Goal: Communication & Community: Answer question/provide support

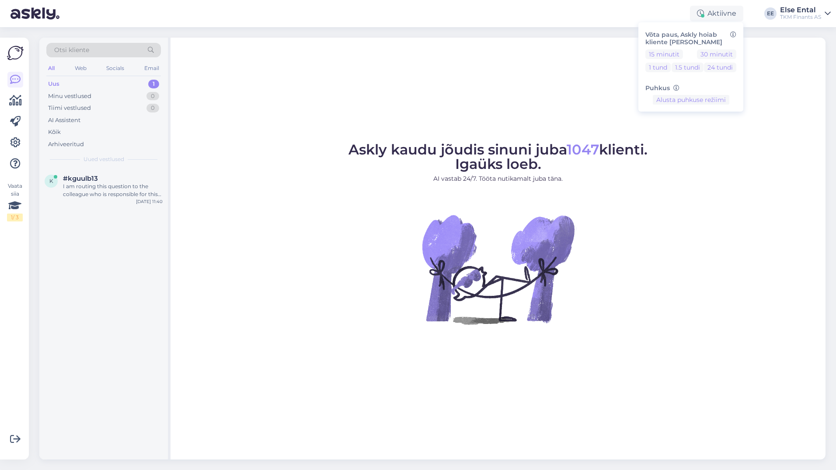
click at [77, 86] on div "Uus 1" at bounding box center [103, 84] width 115 height 12
click at [94, 194] on div "I am routing this question to the colleague who is responsible for this topic. …" at bounding box center [113, 190] width 100 height 16
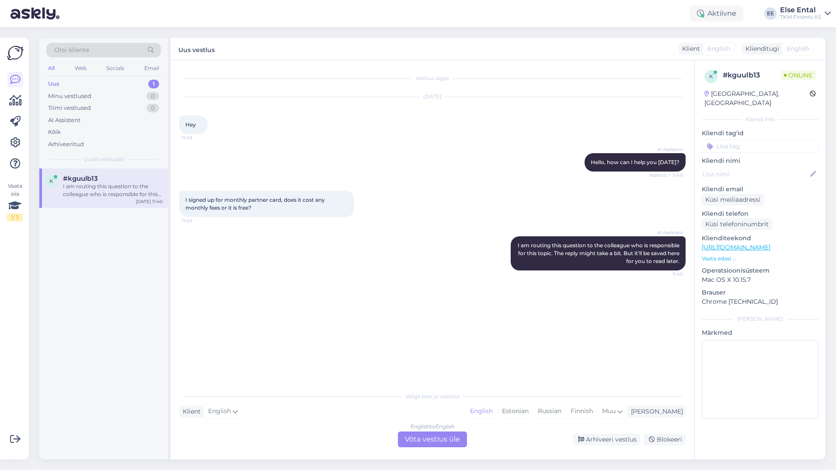
click at [447, 442] on div "English to English Võta vestlus üle" at bounding box center [432, 439] width 69 height 16
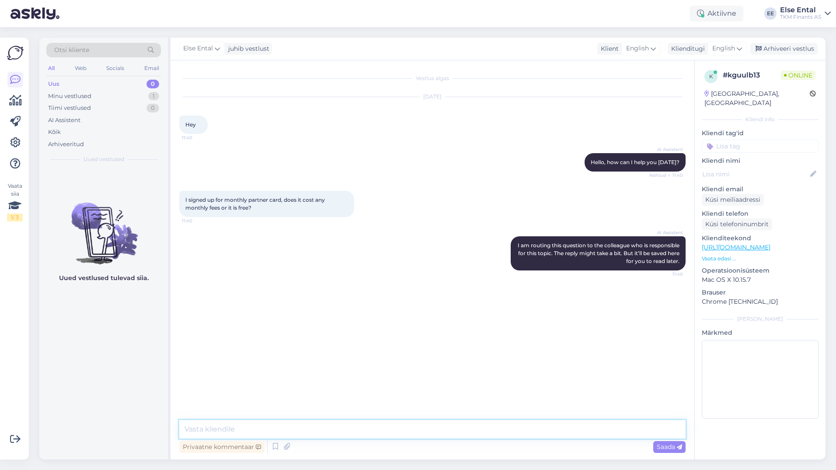
click at [320, 431] on textarea at bounding box center [432, 429] width 506 height 18
click at [300, 423] on textarea at bounding box center [432, 429] width 506 height 18
click at [286, 428] on textarea "Hello, Partnerkaart [PERSON_NAME] does not have any monthly fee." at bounding box center [432, 429] width 506 height 18
click at [424, 429] on textarea "Hello, Partnerkaart [PERSON_NAME] does not have any monthly fee." at bounding box center [432, 429] width 506 height 18
click at [425, 429] on textarea "Hello, Partnerkaart [PERSON_NAME] does not have any monthly fee." at bounding box center [432, 429] width 506 height 18
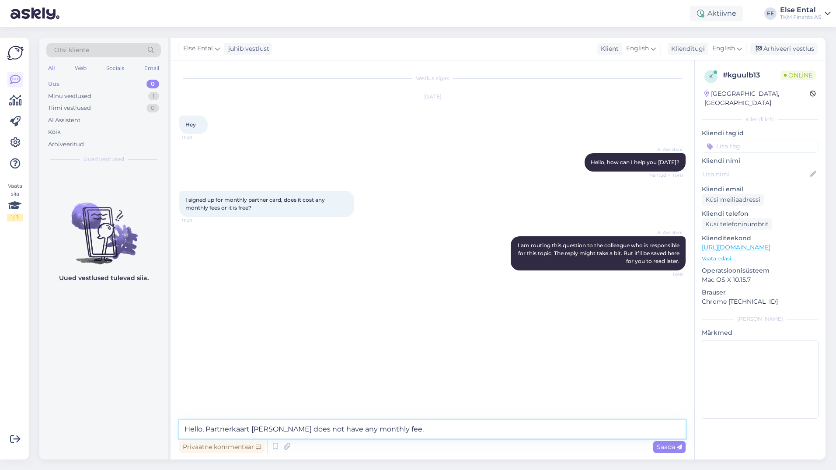
click at [251, 428] on textarea "Hello, Partnerkaart [PERSON_NAME] does not have any monthly fee." at bounding box center [432, 429] width 506 height 18
click at [382, 437] on textarea "Hello, Partner [PERSON_NAME] does not have any monthly fee." at bounding box center [432, 429] width 506 height 18
click at [400, 432] on textarea "Hello, Partner [PERSON_NAME] does not have any monthly fee." at bounding box center [432, 429] width 506 height 18
click at [265, 430] on textarea "Hello, Partner [PERSON_NAME] does not have any monthly fee." at bounding box center [432, 429] width 506 height 18
type textarea "Hello, Partner [PERSON_NAME] does not have any monthly fee."
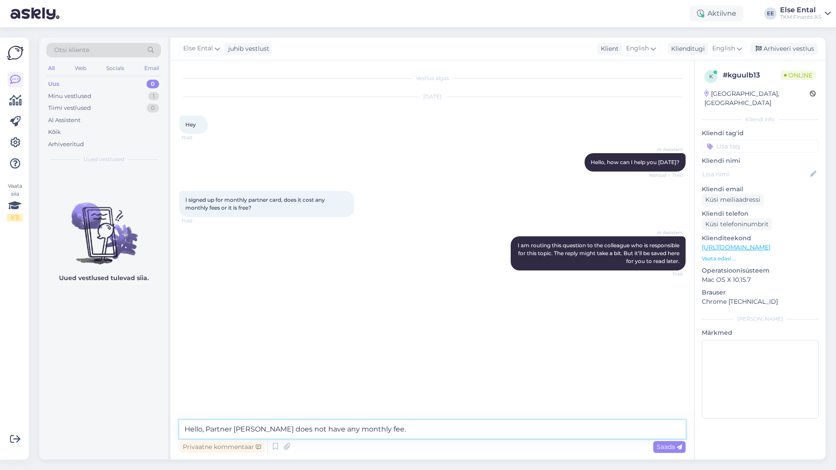
click at [417, 433] on textarea "Hello, Partner [PERSON_NAME] does not have any monthly fee." at bounding box center [432, 429] width 506 height 18
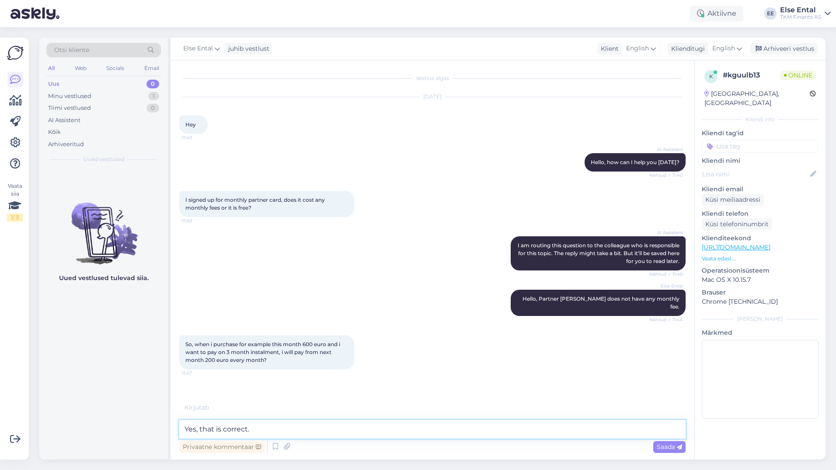
click at [268, 429] on textarea "Yes, that is correct." at bounding box center [432, 429] width 506 height 18
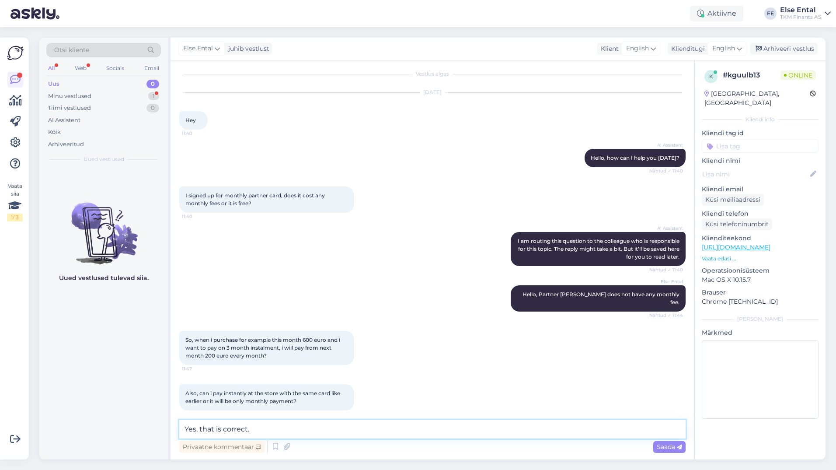
click at [307, 433] on textarea "Yes, that is correct." at bounding box center [432, 429] width 506 height 18
click at [281, 419] on div "Vestlus algas [DATE] Hey 11:40 AI Assistent Hello, how can I help you [DATE]? N…" at bounding box center [433, 259] width 524 height 399
click at [271, 424] on textarea "Yes, that is correct." at bounding box center [432, 429] width 506 height 18
click at [271, 428] on textarea "Yes, that is correct." at bounding box center [432, 429] width 506 height 18
drag, startPoint x: 283, startPoint y: 342, endPoint x: 238, endPoint y: 339, distance: 44.7
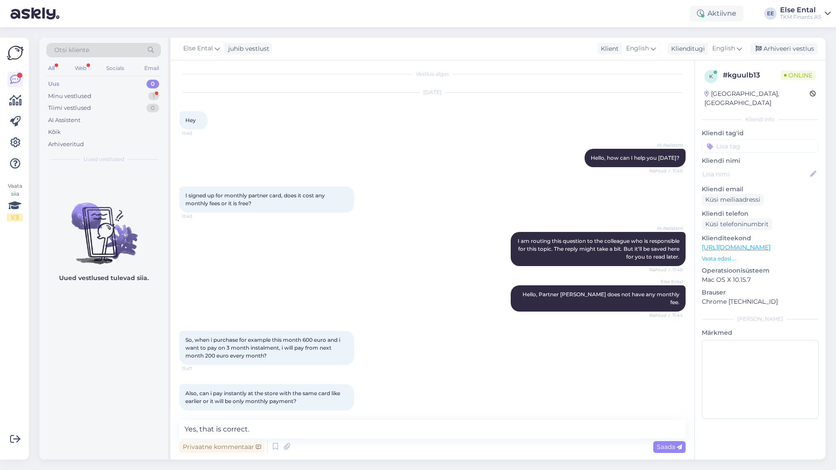
click at [238, 339] on span "So, when i purchase for example this month 600 euro and i want to pay on 3 mont…" at bounding box center [263, 347] width 156 height 22
click at [261, 432] on textarea "Yes, that is correct." at bounding box center [432, 429] width 506 height 18
click at [294, 428] on textarea "Yes, that is correct, you will pay 200 euro" at bounding box center [432, 429] width 506 height 18
click at [395, 421] on textarea "Yes, that is correct, you will pay from next month 200 euro" at bounding box center [432, 429] width 506 height 18
type textarea "Yes, that is correct, you will pay from next month 200 euro every month."
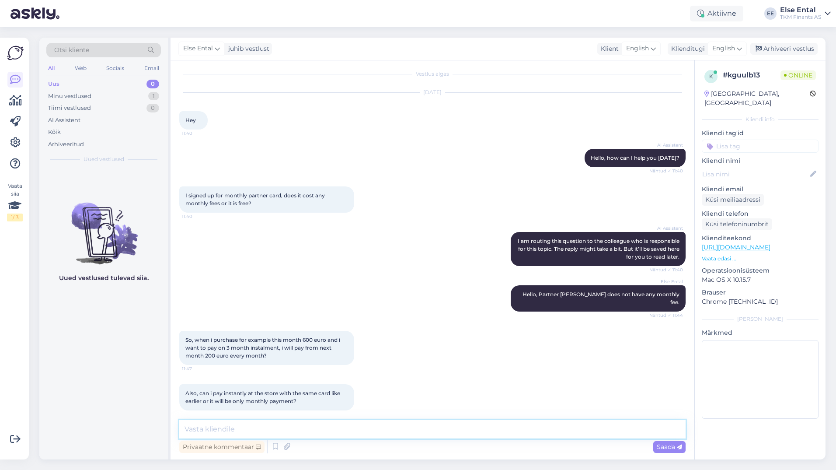
scroll to position [50, 0]
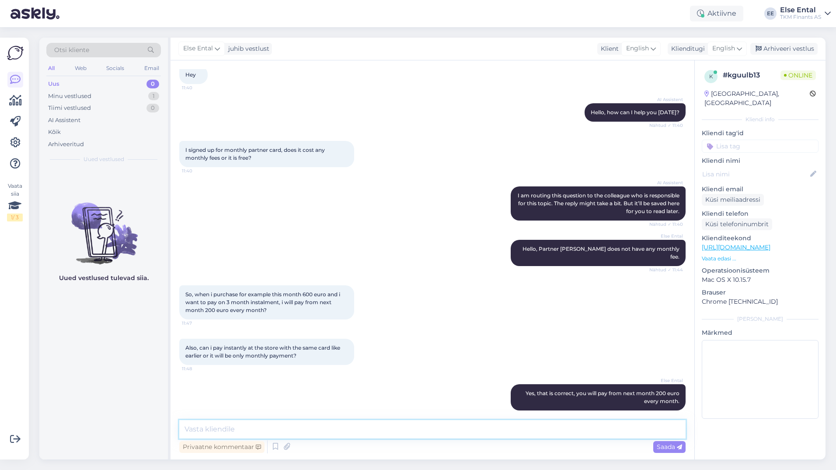
click at [407, 437] on textarea at bounding box center [432, 429] width 506 height 18
click at [604, 430] on textarea "You can pay instantly at the store with the same card but then you need to have…" at bounding box center [432, 429] width 506 height 18
click at [615, 432] on textarea "You can pay instantly at the store with the same card but then you need to have…" at bounding box center [432, 429] width 506 height 18
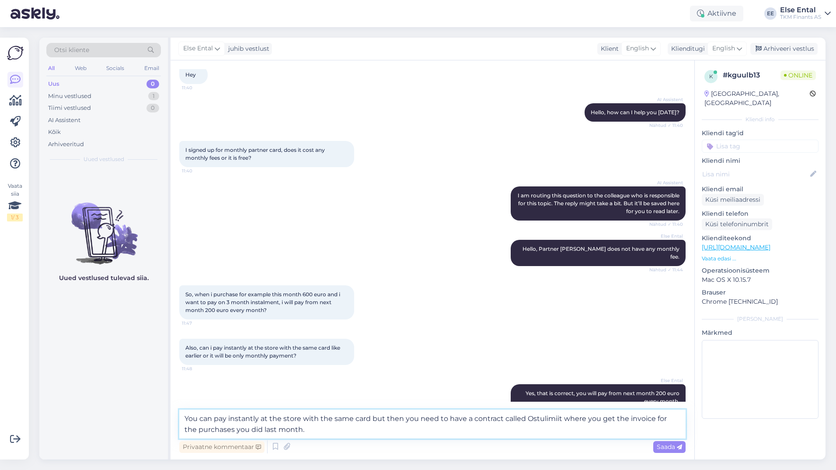
click at [585, 419] on textarea "You can pay instantly at the store with the same card but then you need to have…" at bounding box center [432, 423] width 506 height 29
type textarea "You can pay instantly at the store with the same card but then you need to have…"
click at [422, 429] on textarea "You can pay instantly at the store with the same card but then you need to have…" at bounding box center [432, 423] width 506 height 29
click at [434, 433] on textarea "You can pay instantly at the store with the same card but then you need to have…" at bounding box center [432, 423] width 506 height 29
click at [432, 434] on textarea "You can pay instantly at the store with the same card but then you need to have…" at bounding box center [432, 423] width 506 height 29
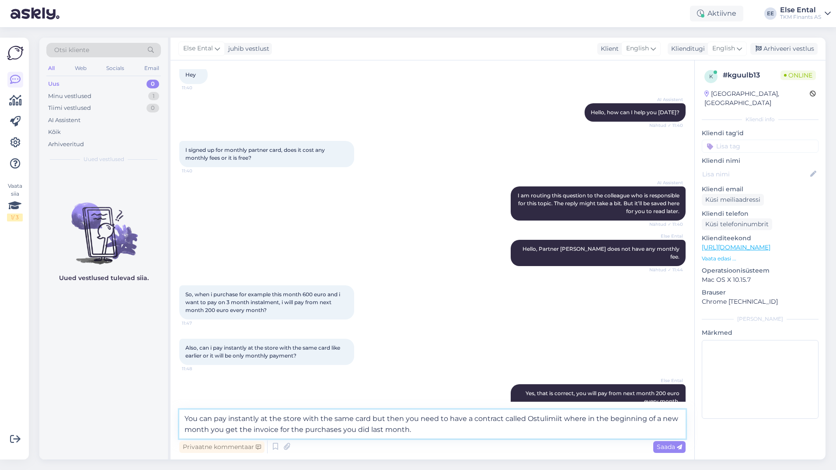
click at [428, 429] on textarea "You can pay instantly at the store with the same card but then you need to have…" at bounding box center [432, 423] width 506 height 29
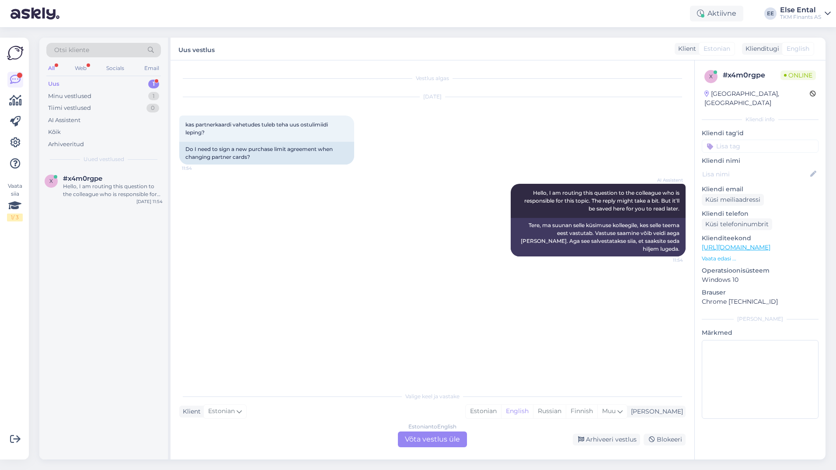
scroll to position [0, 0]
click at [61, 83] on div "Uus 1" at bounding box center [103, 84] width 115 height 12
click at [68, 185] on div "Hello, I am routing this question to the colleague who is responsible for this …" at bounding box center [113, 190] width 100 height 16
click at [428, 437] on div "Estonian to English Võta vestlus üle" at bounding box center [432, 439] width 69 height 16
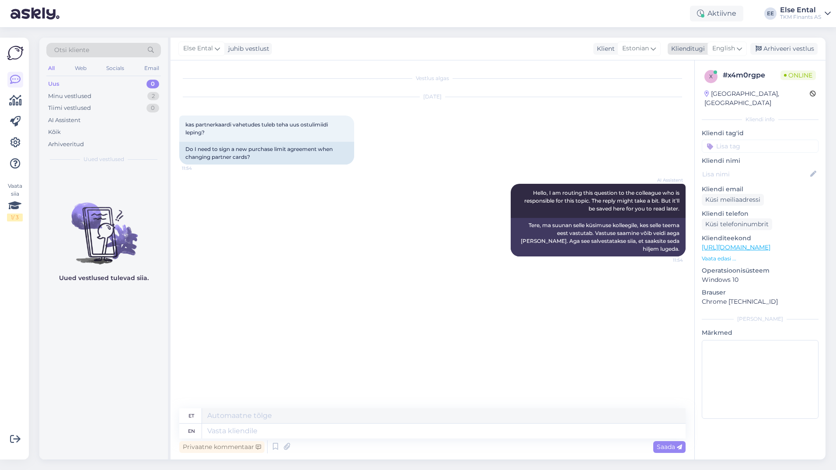
click at [734, 47] on span "English" at bounding box center [723, 49] width 23 height 10
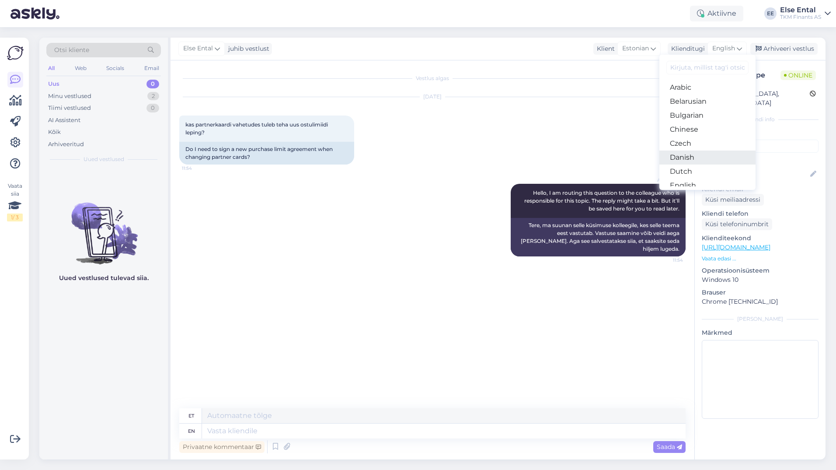
scroll to position [44, 0]
click at [692, 155] on link "Estonian" at bounding box center [707, 156] width 96 height 14
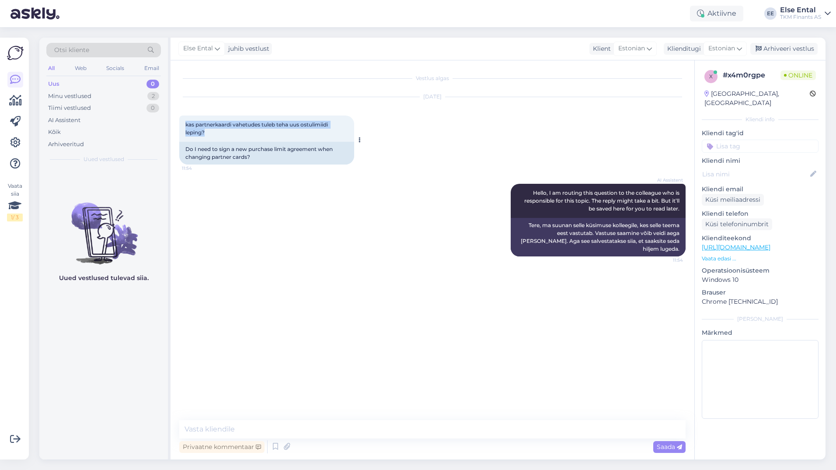
drag, startPoint x: 230, startPoint y: 137, endPoint x: 182, endPoint y: 126, distance: 49.2
click at [182, 126] on div "kas partnerkaardi vahetudes tuleb teha uus ostulimiidi leping? 11:54" at bounding box center [266, 128] width 175 height 26
copy span "kas partnerkaardi vahetudes tuleb teha uus ostulimiidi leping?"
click at [268, 426] on textarea at bounding box center [432, 429] width 506 height 18
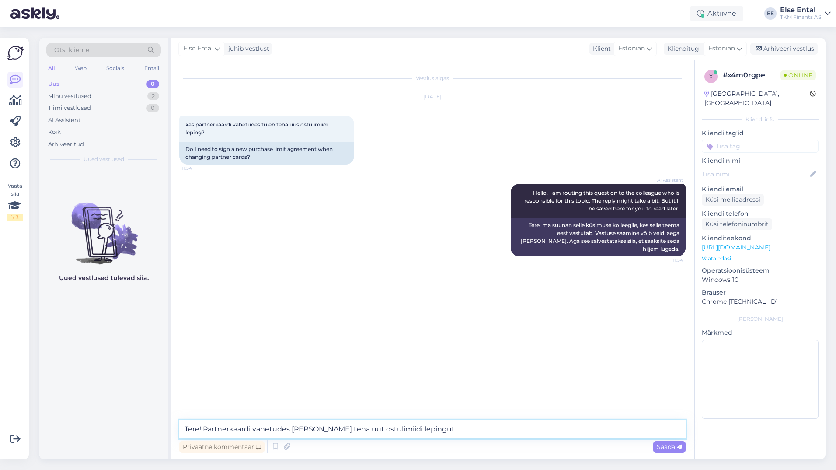
click at [422, 431] on textarea "Tere! Partnerkaardi vahetudes [PERSON_NAME] teha uut ostulimiidi lepingut." at bounding box center [432, 429] width 506 height 18
click at [430, 429] on textarea "Tere! Partnerkaardi vahetudes [PERSON_NAME] teha uut ostulimiidi lepingut." at bounding box center [432, 429] width 506 height 18
click at [446, 436] on textarea "Tere! Partnerkaardi vahetudes [PERSON_NAME] teha uut ostulimiidi lepingut." at bounding box center [432, 429] width 506 height 18
click at [442, 430] on textarea "Tere! Partnerkaardi vahetudes [PERSON_NAME] teha uut ostulimiidi lepingut." at bounding box center [432, 429] width 506 height 18
click at [366, 409] on div "Vestlus algas [DATE] kas partnerkaardi vahetudes tuleb teha uus ostulimiidi lep…" at bounding box center [436, 240] width 514 height 343
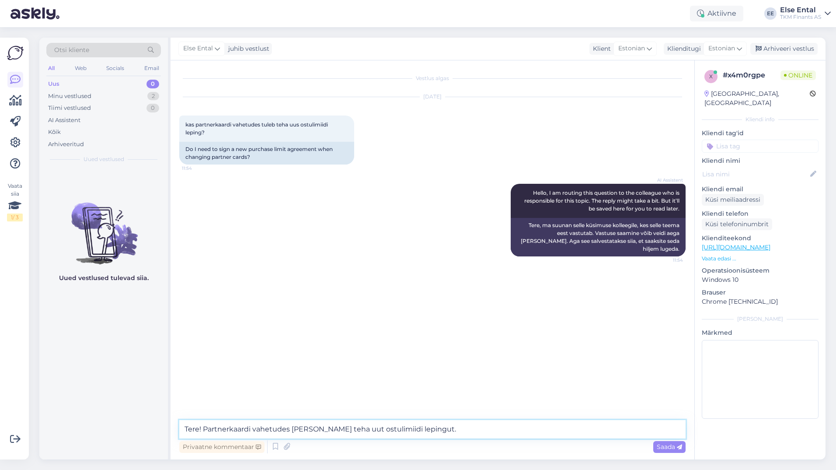
click at [424, 431] on textarea "Tere! Partnerkaardi vahetudes [PERSON_NAME] teha uut ostulimiidi lepingut." at bounding box center [432, 429] width 506 height 18
click at [554, 428] on textarea "Tere! Partnerkaardi vahetudes [PERSON_NAME] teha uut ostulimiidi lepingut, keht…" at bounding box center [432, 429] width 506 height 18
type textarea "Tere! Partnerkaardi vahetudes [PERSON_NAME] teha uut ostulimiidi lepingut, keht…"
click at [675, 446] on span "Saada" at bounding box center [669, 446] width 25 height 8
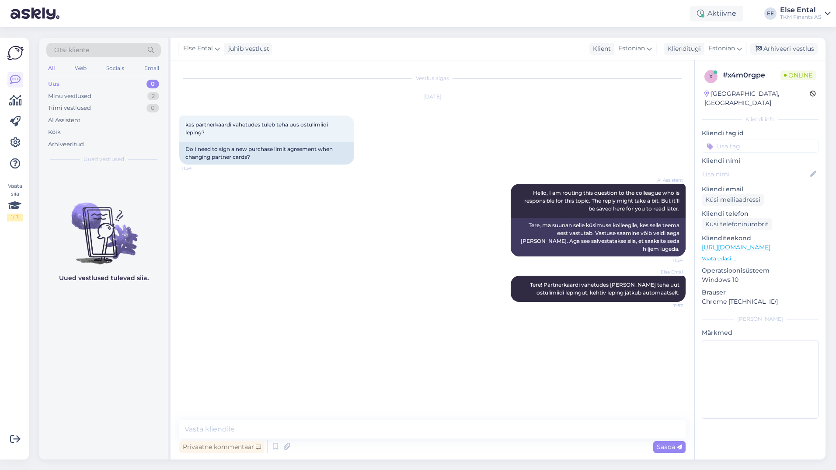
click at [275, 409] on div "Vestlus algas [DATE] kas partnerkaardi vahetudes tuleb teha uus ostulimiidi lep…" at bounding box center [436, 240] width 514 height 343
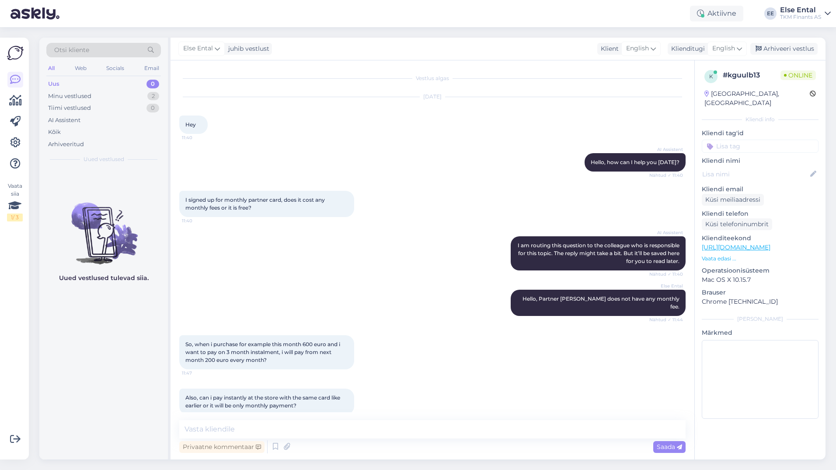
scroll to position [218, 0]
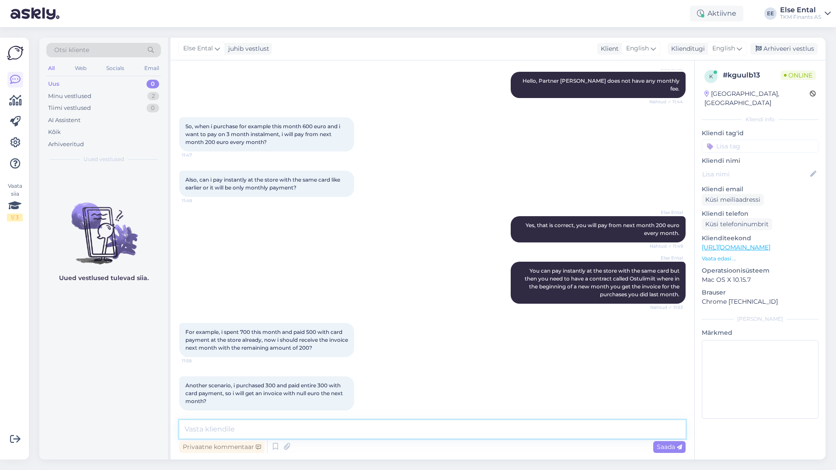
click at [263, 430] on textarea at bounding box center [432, 429] width 506 height 18
click at [364, 430] on textarea at bounding box center [432, 429] width 506 height 18
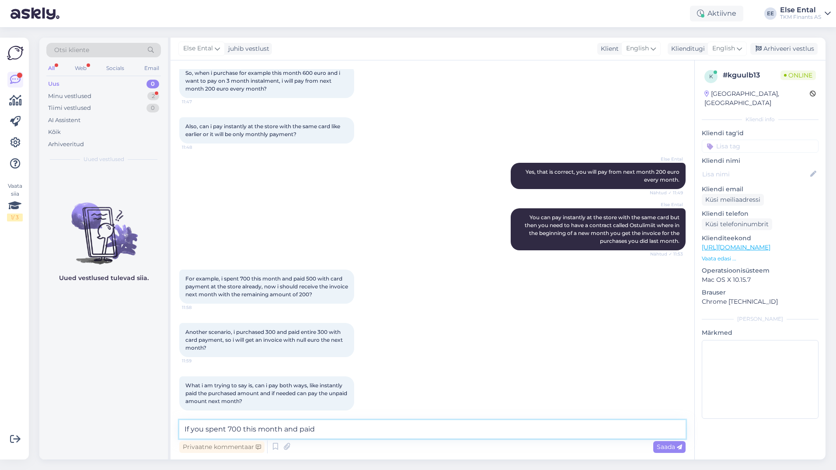
click at [242, 430] on textarea "If you spent 700 this month and paid" at bounding box center [432, 429] width 506 height 18
click at [369, 430] on textarea "If you spent 700 euros this month and paid" at bounding box center [432, 429] width 506 height 18
drag, startPoint x: 335, startPoint y: 429, endPoint x: 319, endPoint y: 429, distance: 16.2
click at [319, 429] on textarea "If you spent 700 euros this month and paid 500 euros by your bank card" at bounding box center [432, 429] width 506 height 18
click at [520, 427] on textarea "If you spent 700 euros this month and 500 euros of that amount is paid by your …" at bounding box center [432, 429] width 506 height 18
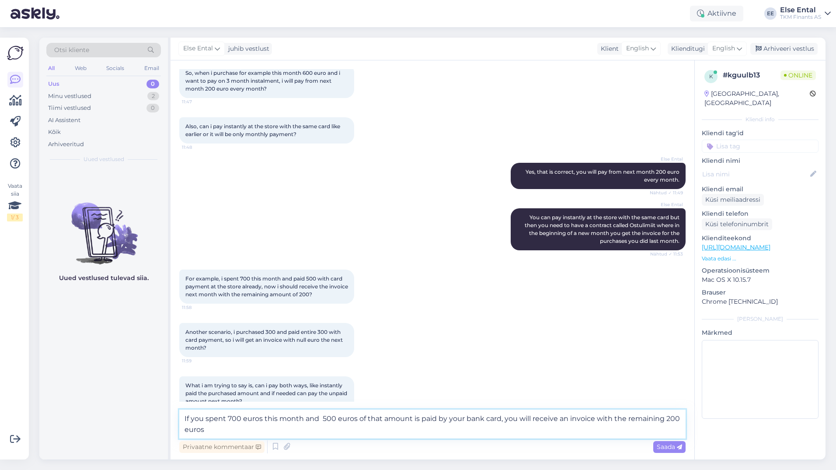
click at [328, 419] on textarea "If you spent 700 euros this month and 500 euros of that amount is paid by your …" at bounding box center [432, 423] width 506 height 29
click at [323, 417] on textarea "If you spent 700 euros this month and 500 euros of that amount is paid by your …" at bounding box center [432, 423] width 506 height 29
drag, startPoint x: 364, startPoint y: 418, endPoint x: 357, endPoint y: 418, distance: 7.0
click at [357, 418] on textarea "If you spent 700 euros this month and 500 euros of that amount is paid by your …" at bounding box center [432, 423] width 506 height 29
click at [352, 427] on textarea "If you spent 700 euros this month and 500 euros of that amount is paid by your …" at bounding box center [432, 423] width 506 height 29
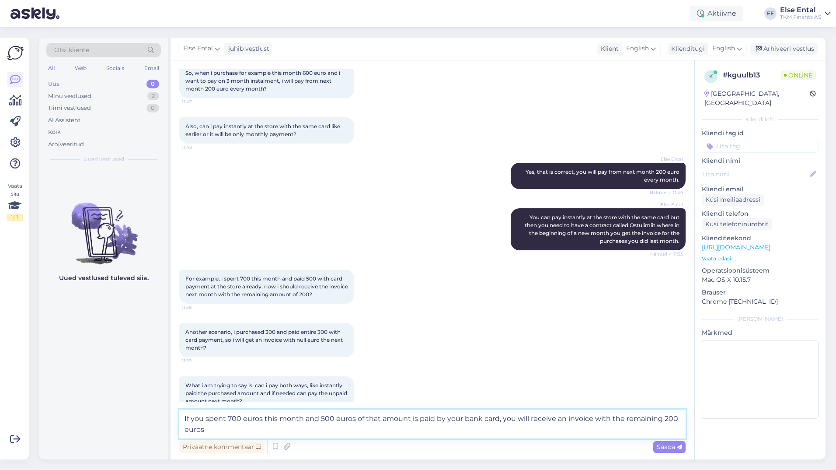
click at [357, 418] on textarea "If you spent 700 euros this month and 500 euros of that amount is paid by your …" at bounding box center [432, 423] width 506 height 29
click at [241, 432] on textarea "If you spent 700 euros this month and 500 euros out of that amount is paid by y…" at bounding box center [432, 423] width 506 height 29
click at [185, 429] on textarea "If you spent 700 euros this month and 500 euros out of that amount is paid by y…" at bounding box center [432, 423] width 506 height 29
type textarea "If you spent 700 euros this month and 500 euros out of that amount is paid by y…"
click at [268, 432] on textarea "If you spent 700 euros this month and 500 euros out of that amount is paid by y…" at bounding box center [432, 423] width 506 height 29
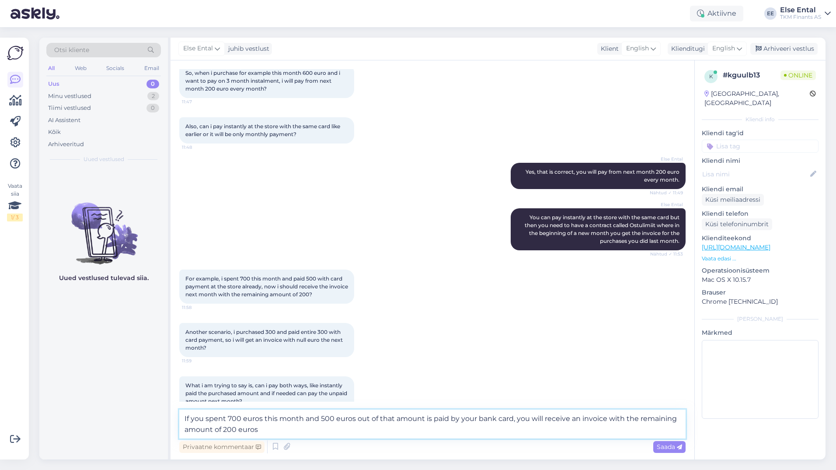
click at [290, 426] on textarea "If you spent 700 euros this month and 500 euros out of that amount is paid by y…" at bounding box center [432, 423] width 506 height 29
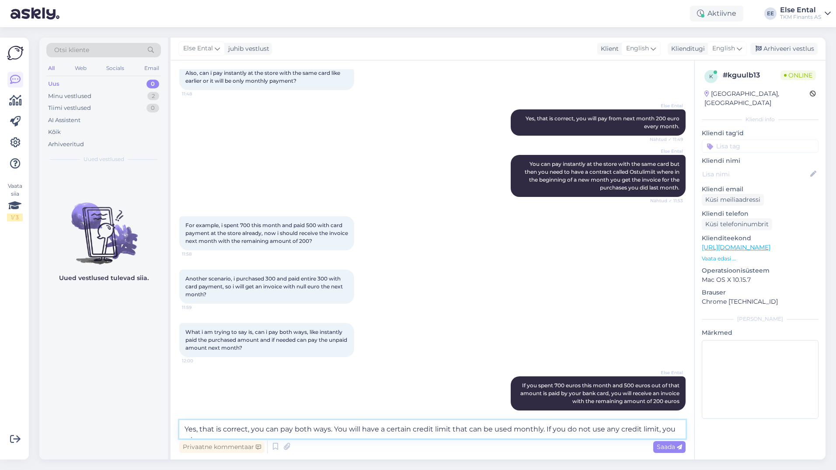
scroll to position [335, 0]
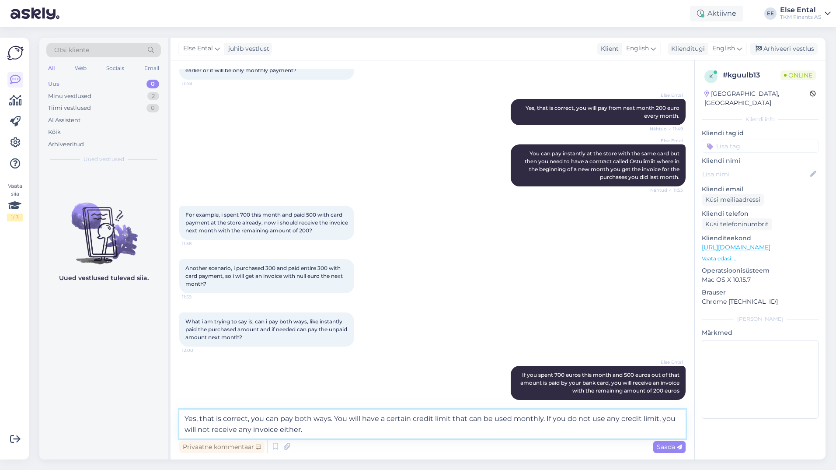
type textarea "Yes, that is correct, you can pay both ways. You will have a certain credit lim…"
click at [324, 430] on textarea "Yes, that is correct, you can pay both ways. You will have a certain credit lim…" at bounding box center [432, 423] width 506 height 29
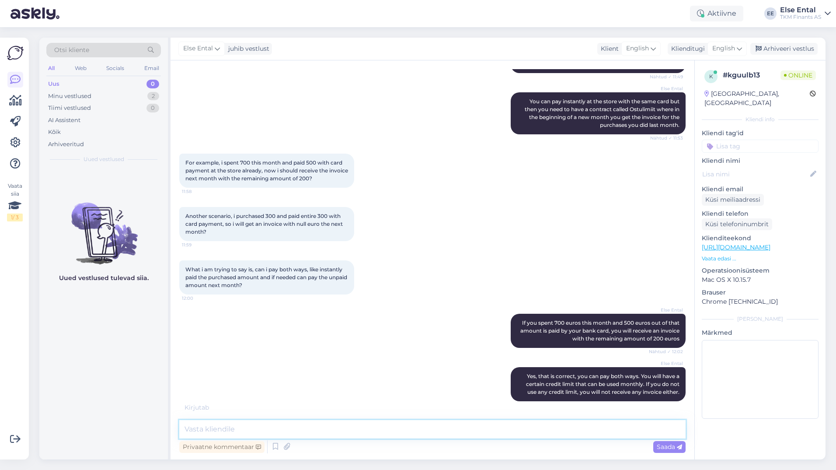
scroll to position [415, 0]
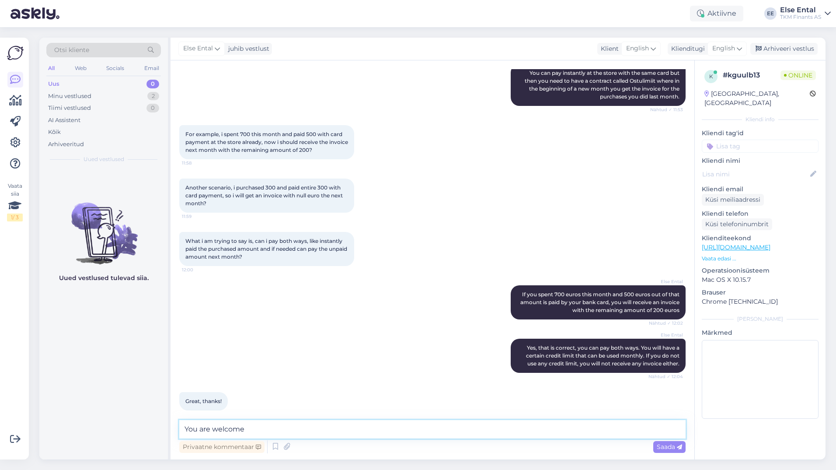
type textarea "You are welcome!"
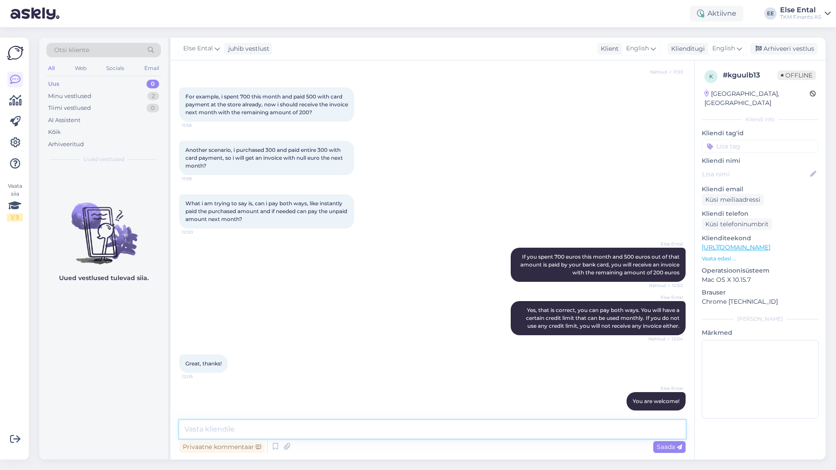
click at [425, 432] on textarea at bounding box center [432, 429] width 506 height 18
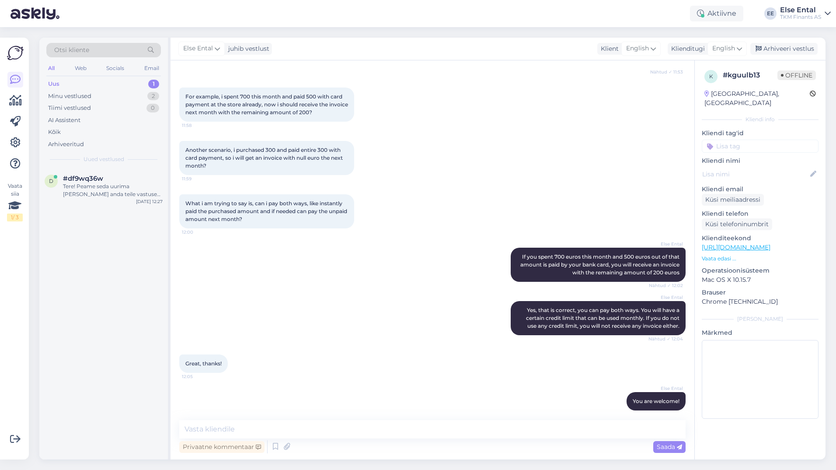
click at [81, 79] on div "Uus 1" at bounding box center [103, 84] width 115 height 12
click at [85, 168] on div "d #df9wq36w Tere! Peame seda uurima [PERSON_NAME] anda teile vastuse emaili [PE…" at bounding box center [103, 187] width 129 height 39
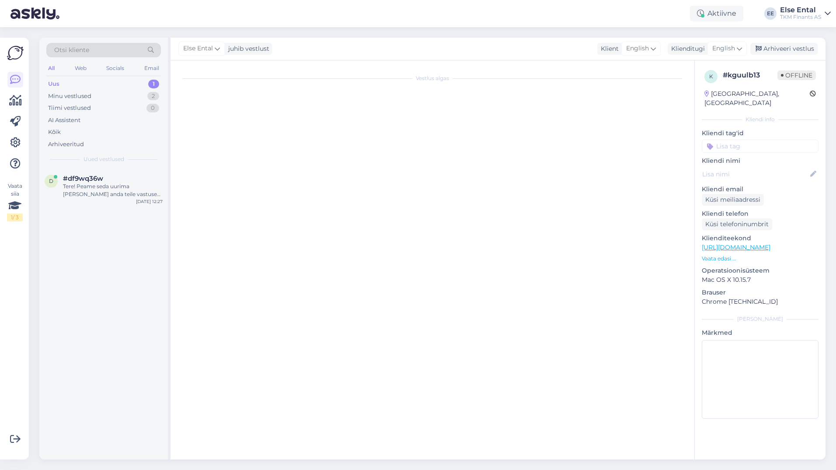
scroll to position [0, 0]
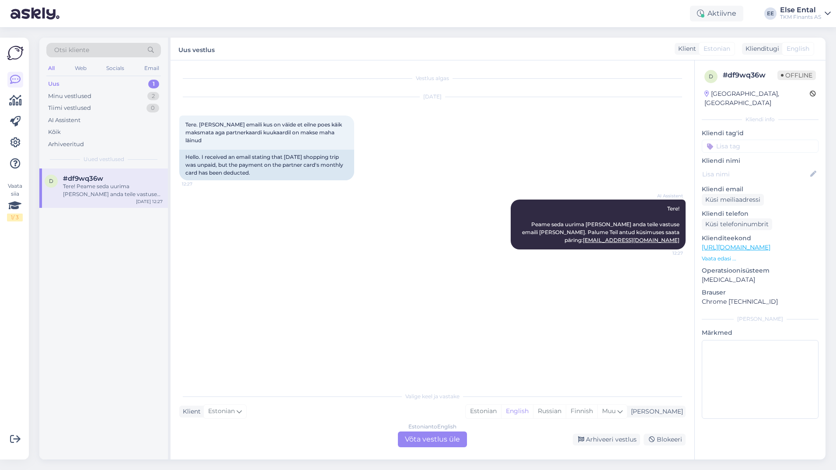
click at [422, 441] on div "Estonian to English Võta vestlus üle" at bounding box center [432, 439] width 69 height 16
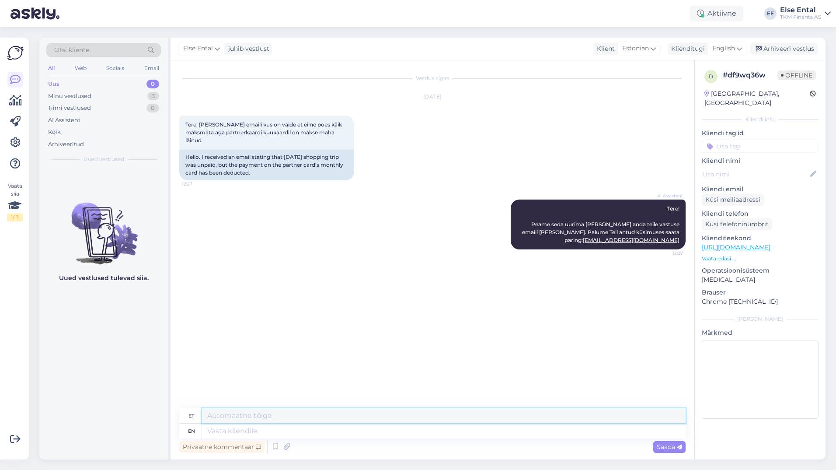
click at [312, 410] on textarea at bounding box center [444, 415] width 484 height 15
click at [739, 48] on icon at bounding box center [739, 49] width 5 height 10
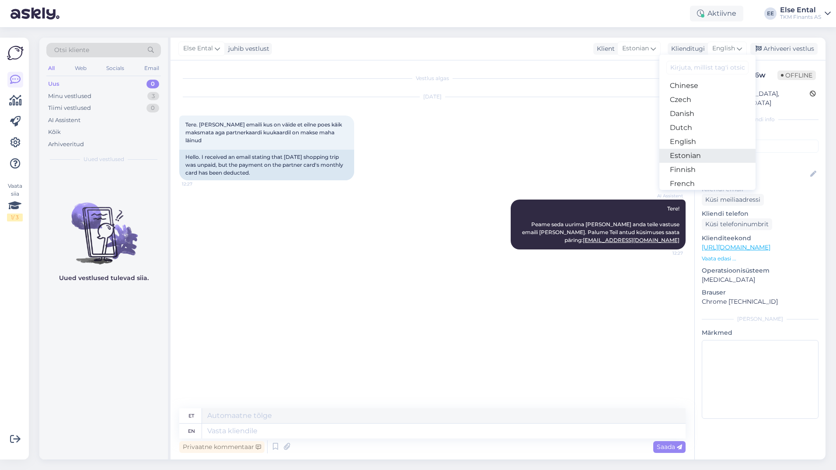
click at [694, 152] on link "Estonian" at bounding box center [707, 156] width 96 height 14
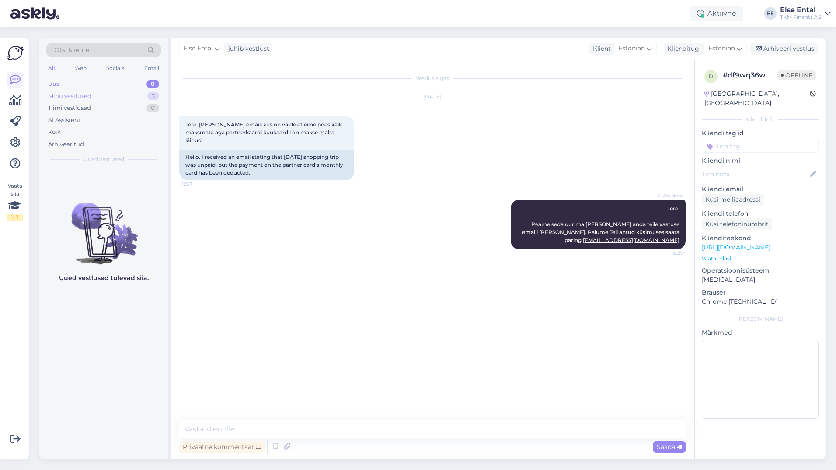
click at [71, 98] on div "Minu vestlused" at bounding box center [69, 96] width 43 height 9
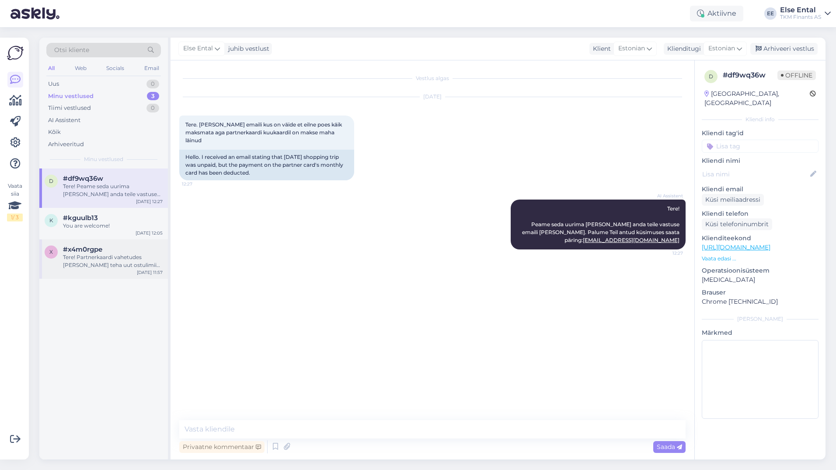
drag, startPoint x: 129, startPoint y: 254, endPoint x: 152, endPoint y: 268, distance: 27.1
click at [129, 254] on div "Tere! Partnerkaardi vahetudes [PERSON_NAME] teha uut ostulimiidi lepingut, keht…" at bounding box center [113, 261] width 100 height 16
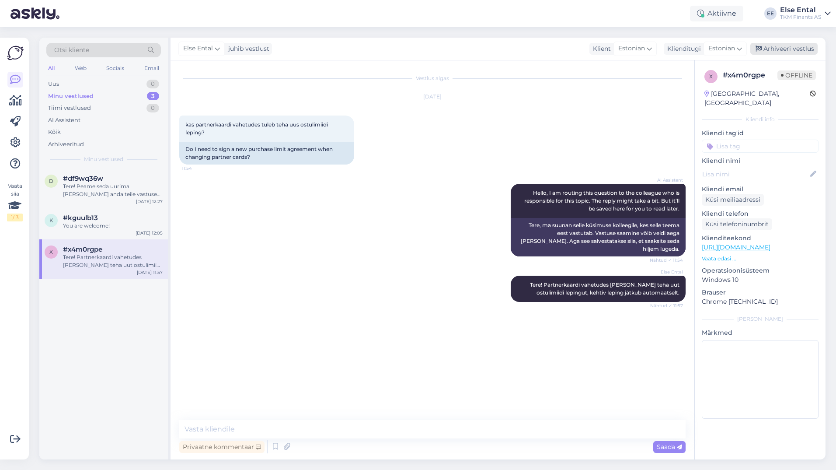
click at [794, 53] on div "Arhiveeri vestlus" at bounding box center [783, 49] width 67 height 12
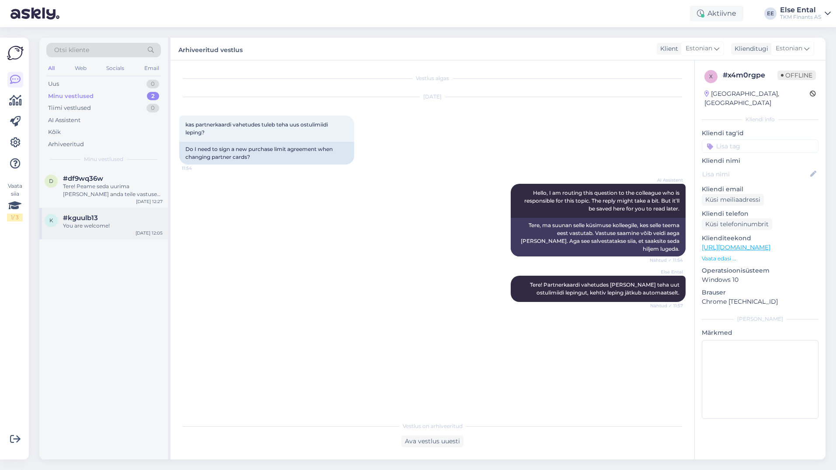
click at [104, 227] on div "You are welcome!" at bounding box center [113, 226] width 100 height 8
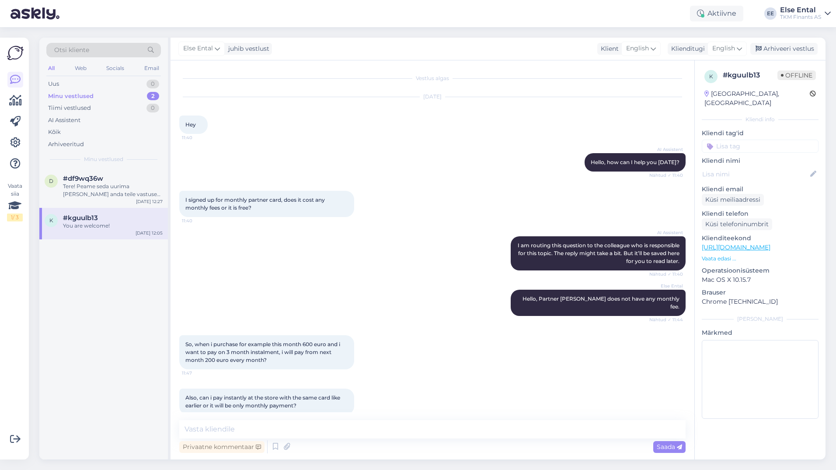
scroll to position [453, 0]
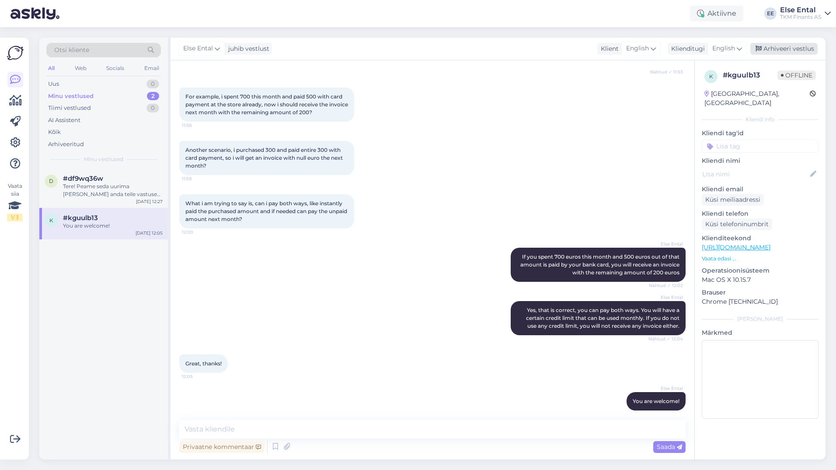
click at [789, 47] on div "Arhiveeri vestlus" at bounding box center [783, 49] width 67 height 12
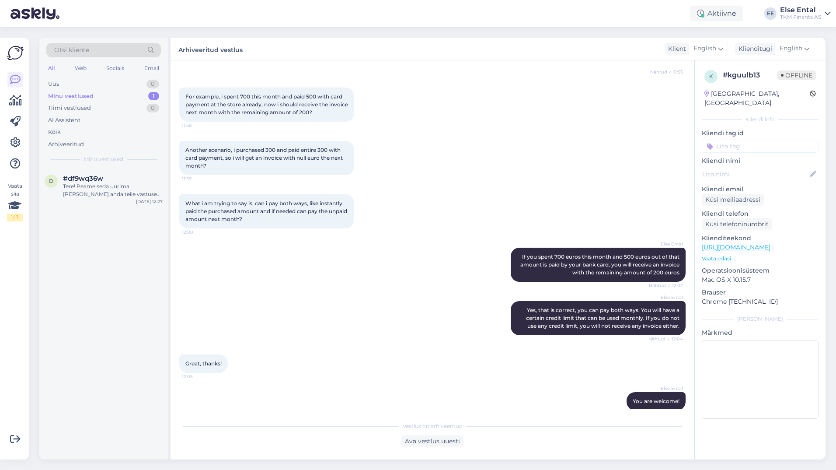
click at [64, 95] on div "Minu vestlused" at bounding box center [70, 96] width 45 height 9
click at [85, 96] on div "Minu vestlused" at bounding box center [70, 96] width 45 height 9
click at [84, 192] on div "Tere! Peame seda uurima [PERSON_NAME] anda teile vastuse emaili [PERSON_NAME]. …" at bounding box center [113, 190] width 100 height 16
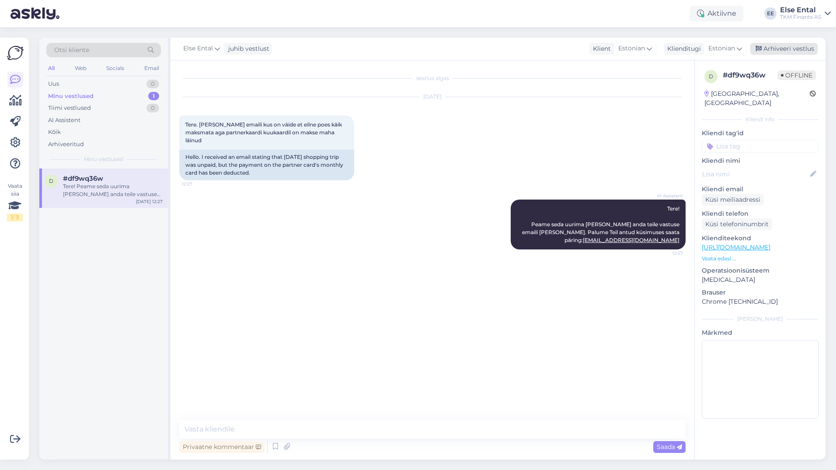
click at [781, 51] on div "Arhiveeri vestlus" at bounding box center [783, 49] width 67 height 12
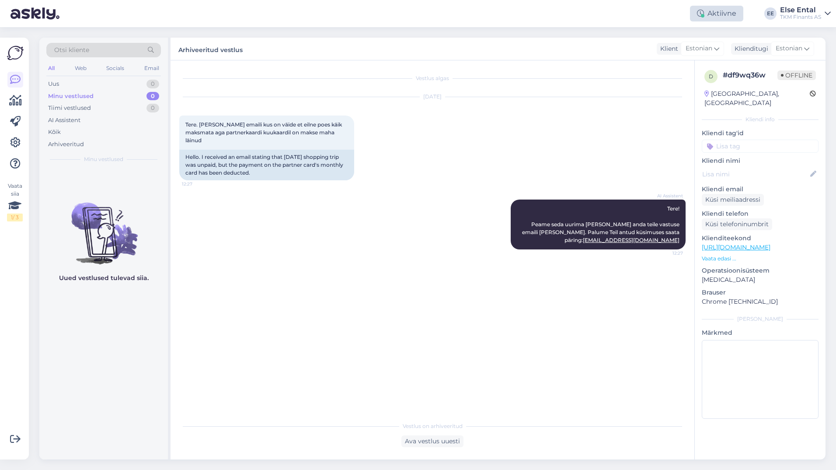
click at [713, 13] on div "Aktiivne" at bounding box center [716, 14] width 53 height 16
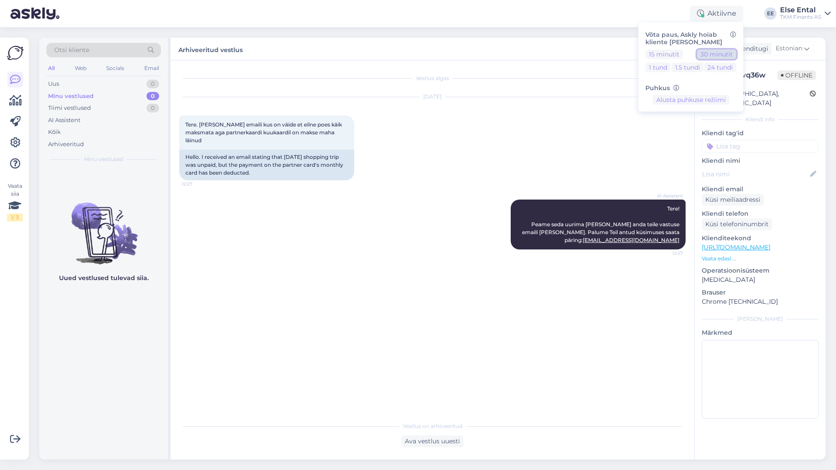
click at [710, 53] on button "30 minutit" at bounding box center [716, 54] width 39 height 10
